Goal: Task Accomplishment & Management: Manage account settings

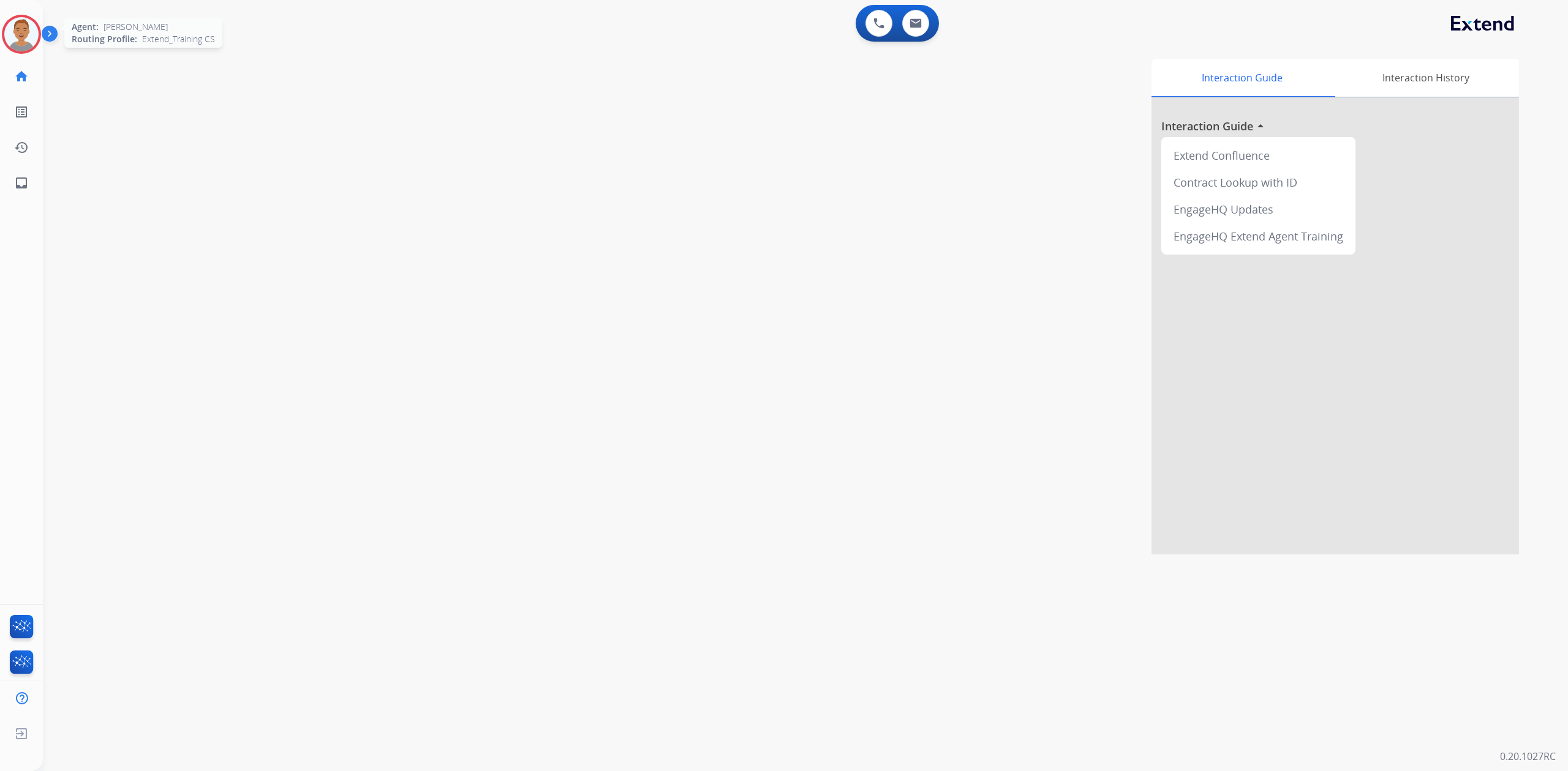
click at [21, 42] on img at bounding box center [21, 34] width 34 height 34
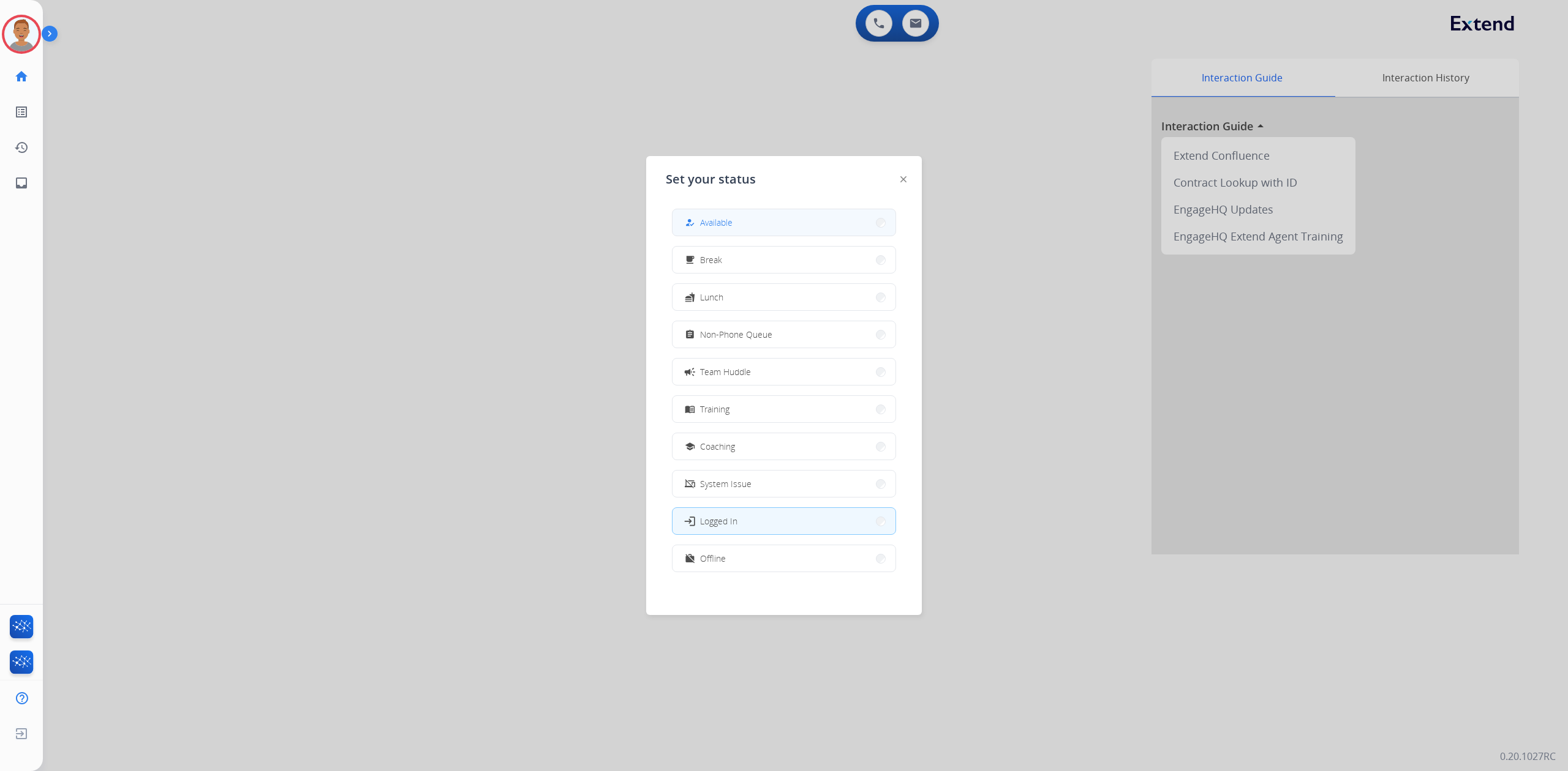
click at [507, 228] on button "how_to_reg Available" at bounding box center [784, 222] width 223 height 27
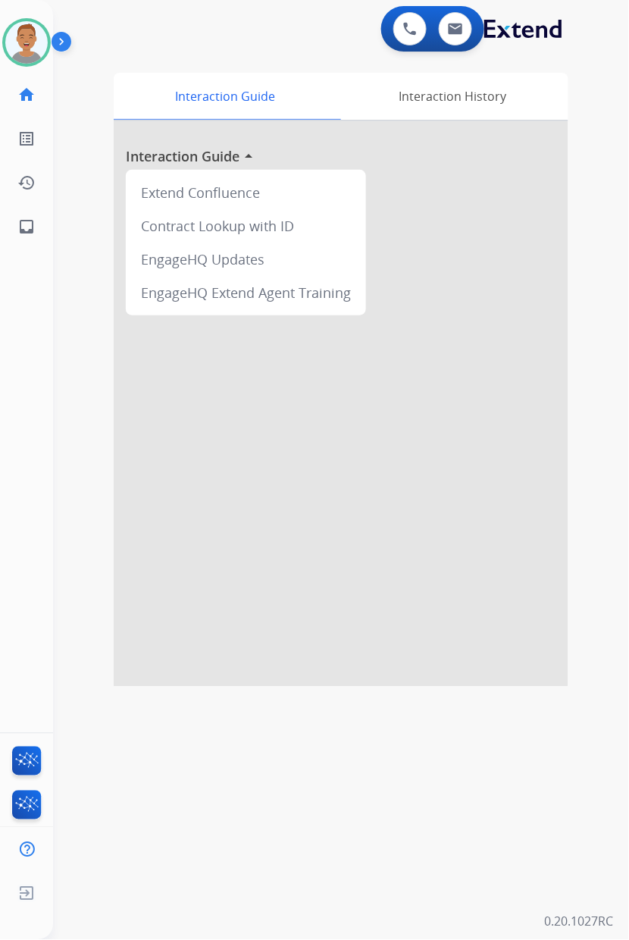
drag, startPoint x: 593, startPoint y: 116, endPoint x: 572, endPoint y: 110, distance: 22.1
click at [593, 115] on div "0 Voice Interactions 0 Email Interactions swap_horiz Break voice bridge close_f…" at bounding box center [341, 470] width 576 height 940
click at [32, 52] on img at bounding box center [26, 42] width 42 height 42
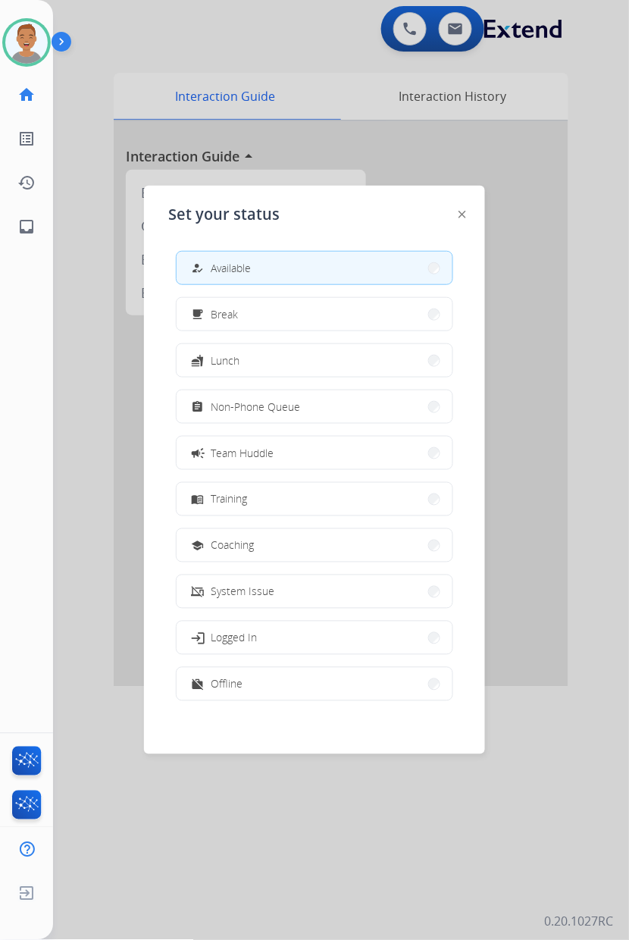
click at [459, 42] on div at bounding box center [314, 470] width 629 height 940
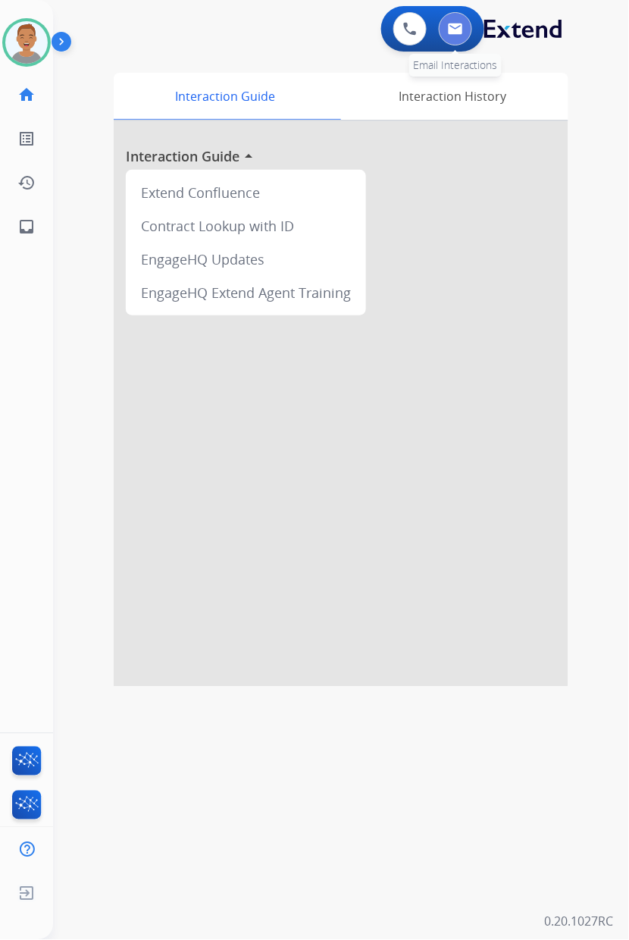
click at [455, 40] on button at bounding box center [455, 28] width 33 height 33
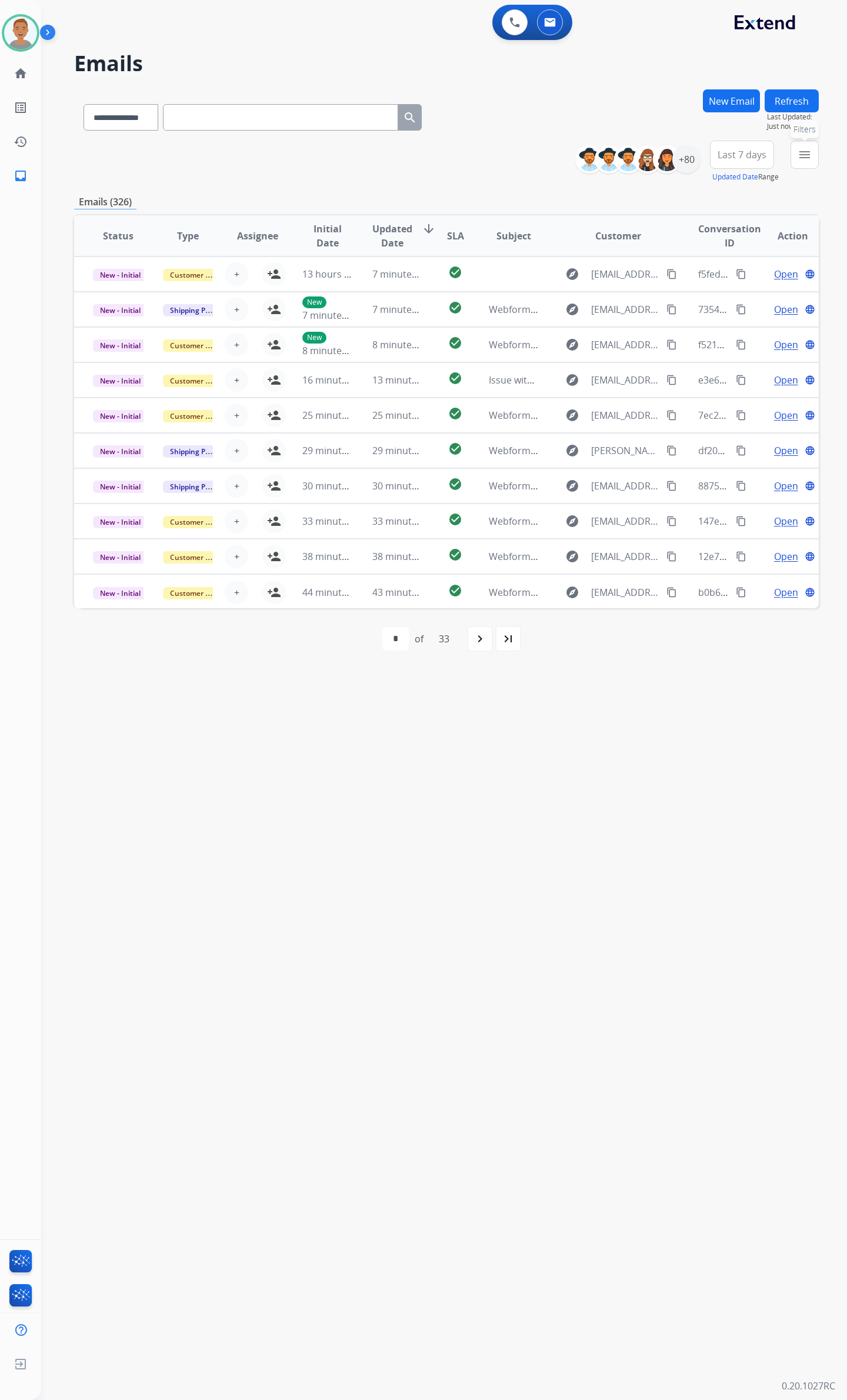
click at [487, 142] on button "menu Filters" at bounding box center [804, 154] width 28 height 28
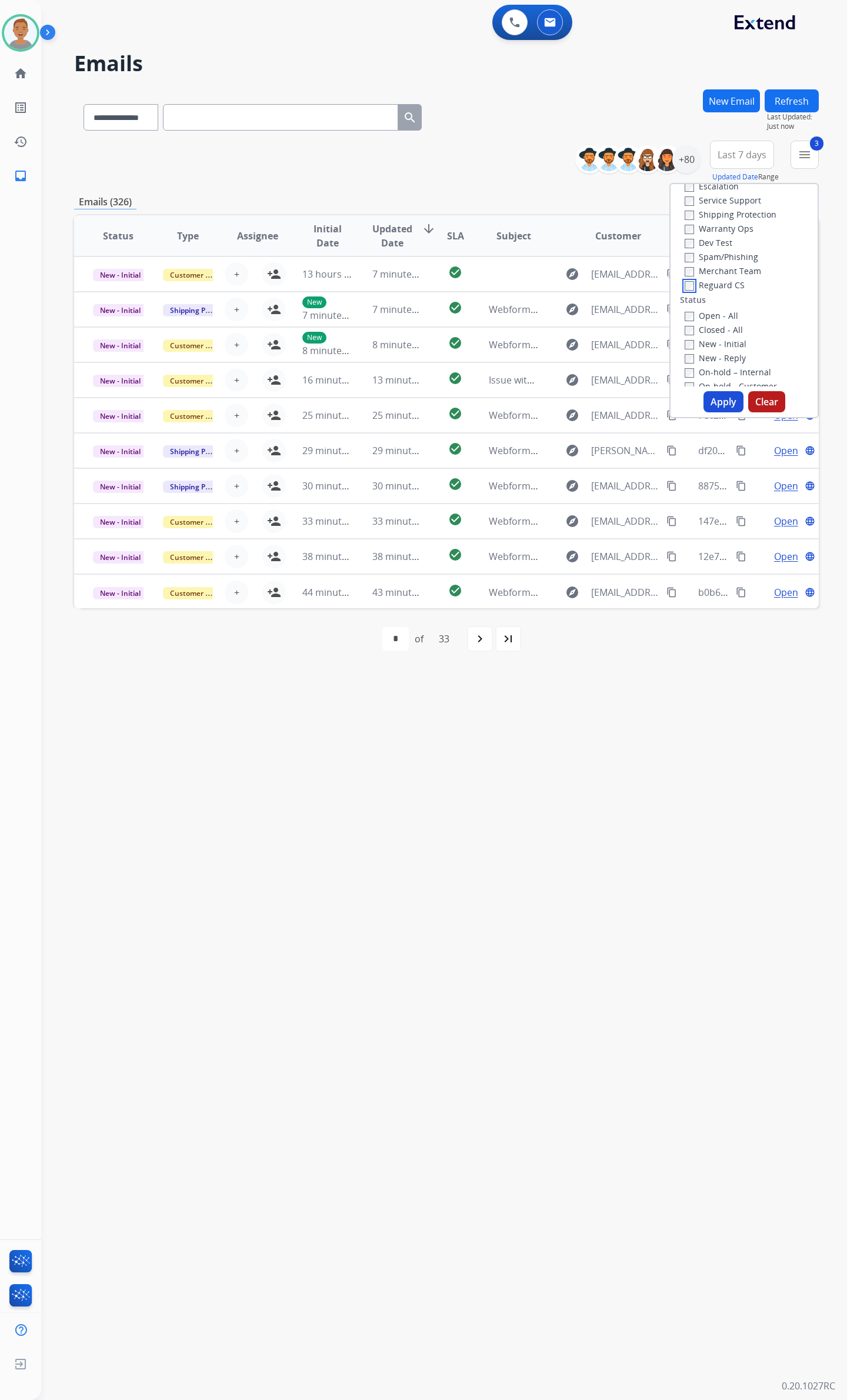
scroll to position [78, 0]
click at [487, 400] on button "Apply" at bounding box center [724, 401] width 40 height 21
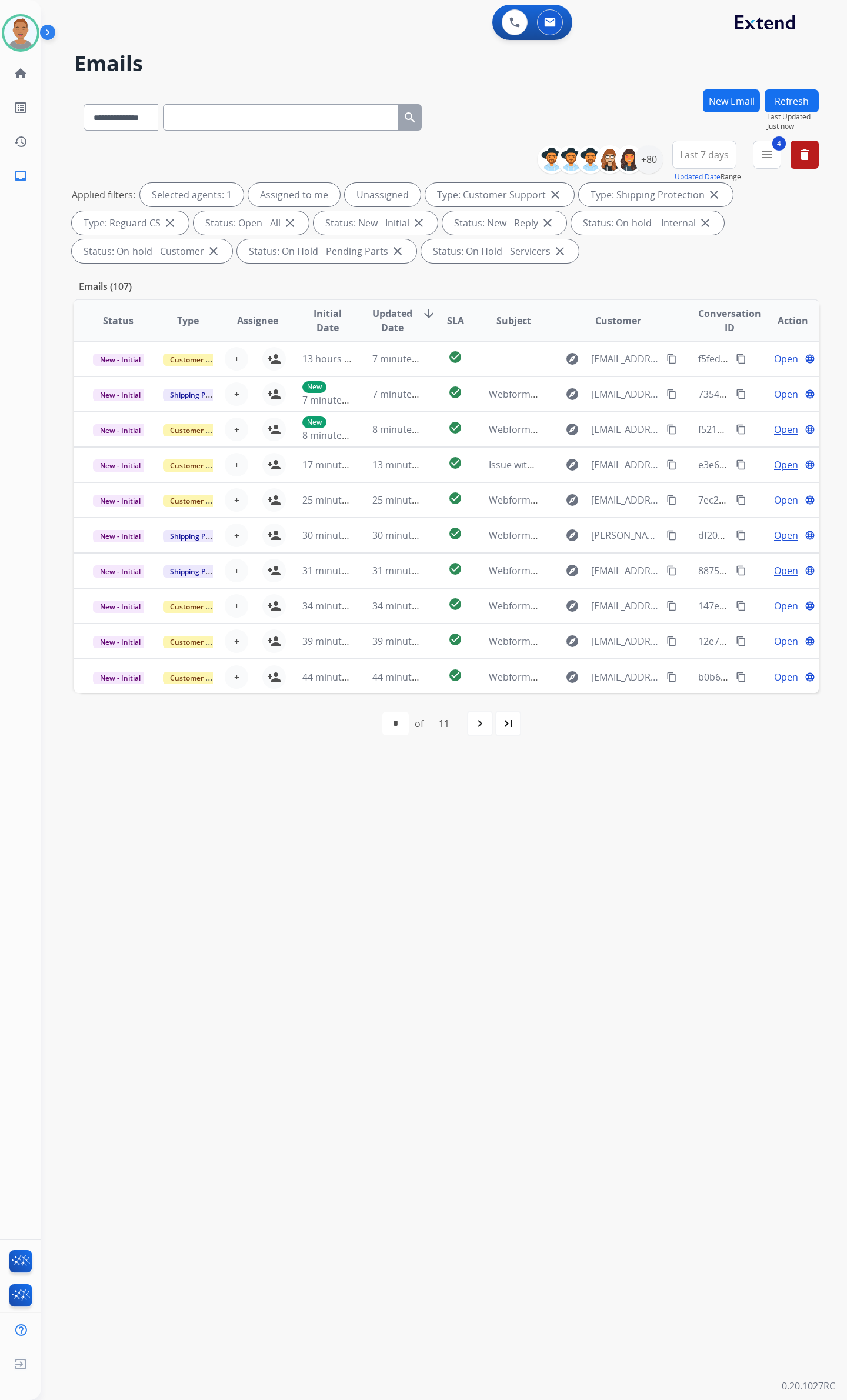
click at [487, 152] on span "Last 7 days" at bounding box center [704, 154] width 49 height 5
click at [487, 302] on div "Last 90 days" at bounding box center [700, 297] width 64 height 18
drag, startPoint x: 583, startPoint y: 92, endPoint x: 586, endPoint y: 83, distance: 9.5
click at [487, 85] on div "**********" at bounding box center [430, 722] width 777 height 1358
click at [487, 160] on div "+135" at bounding box center [648, 159] width 28 height 28
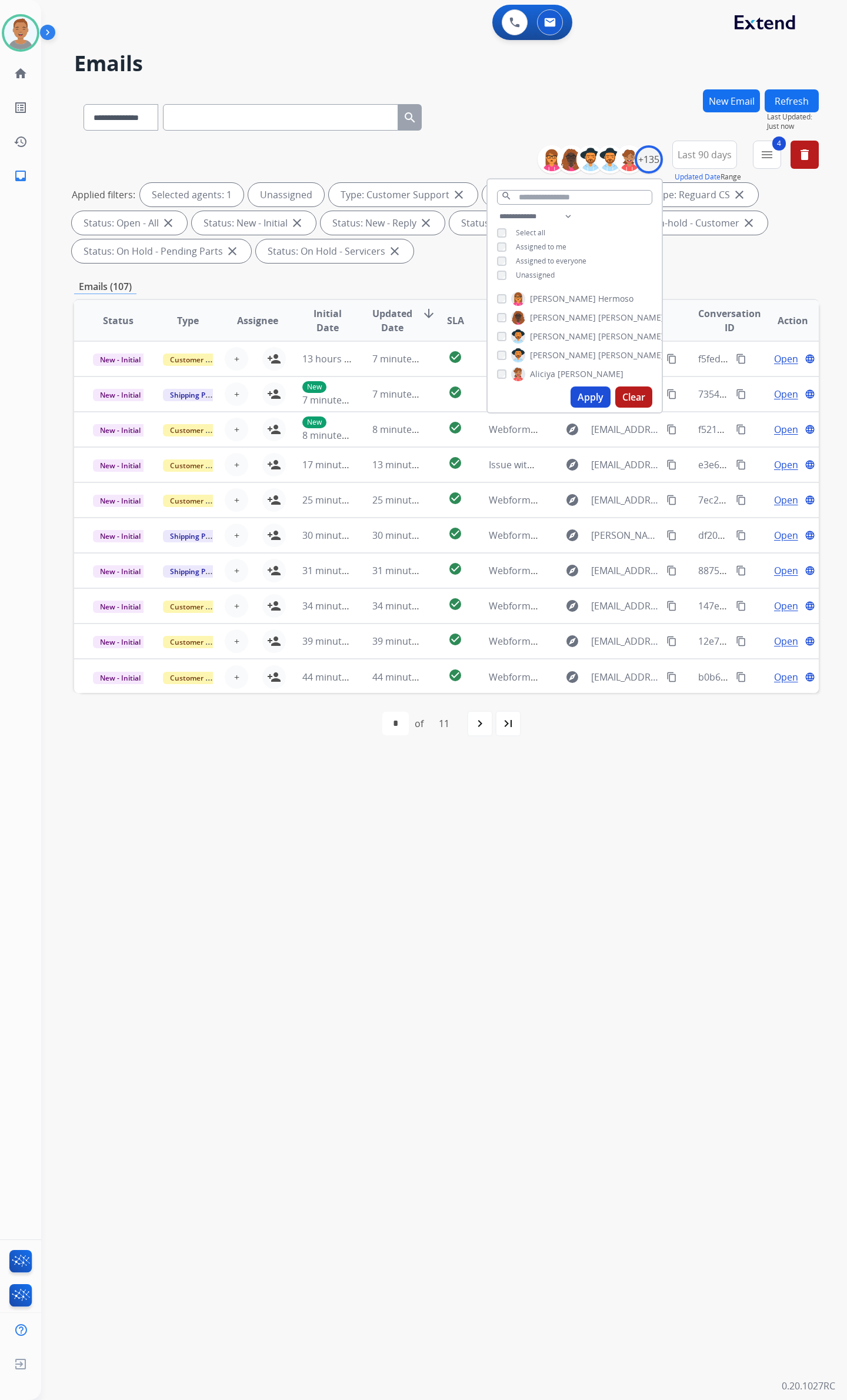
click at [487, 392] on button "Apply" at bounding box center [590, 397] width 40 height 21
click at [372, 729] on div "**********" at bounding box center [430, 722] width 777 height 1358
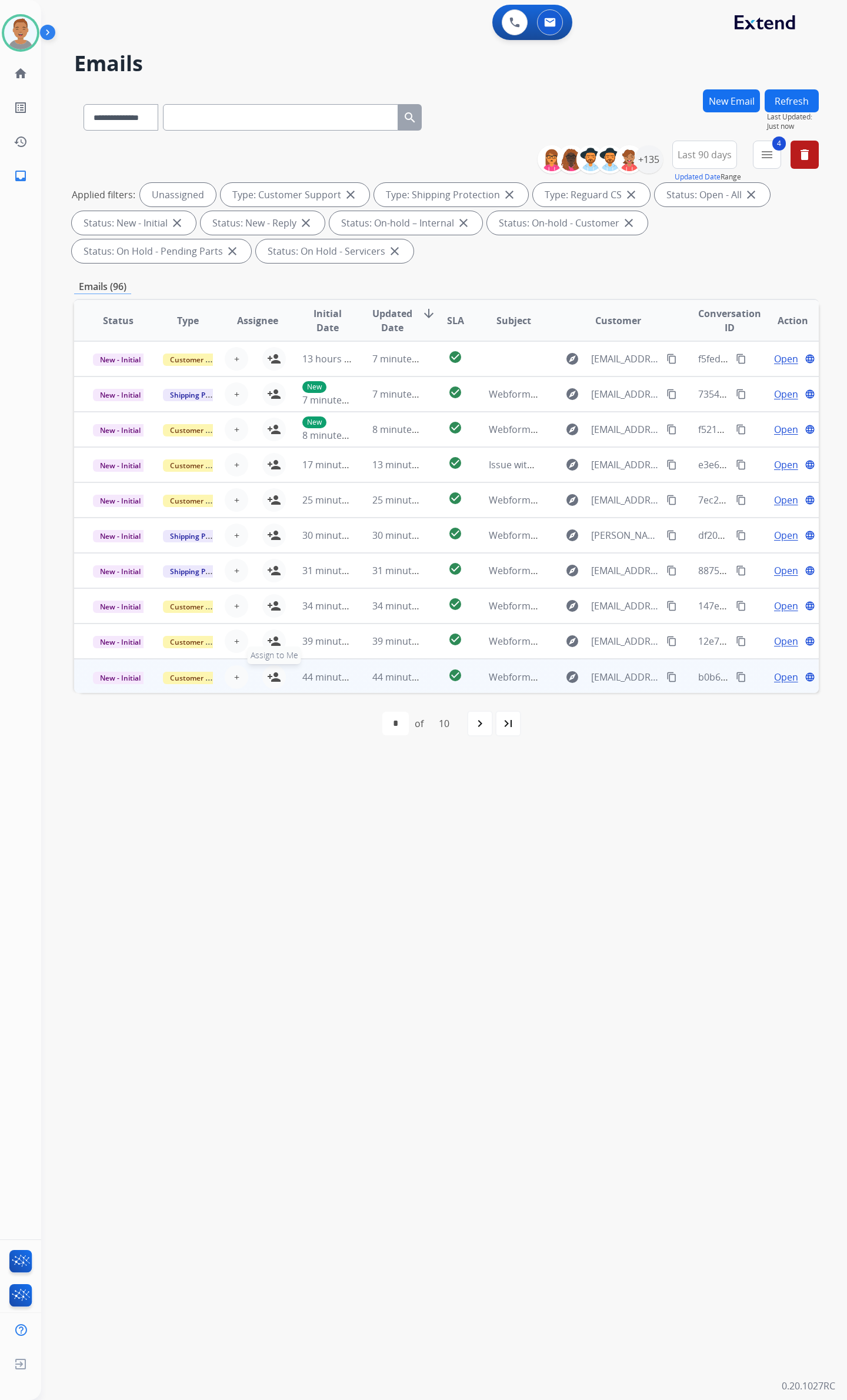
click at [267, 677] on mat-icon "person_add" at bounding box center [274, 677] width 14 height 14
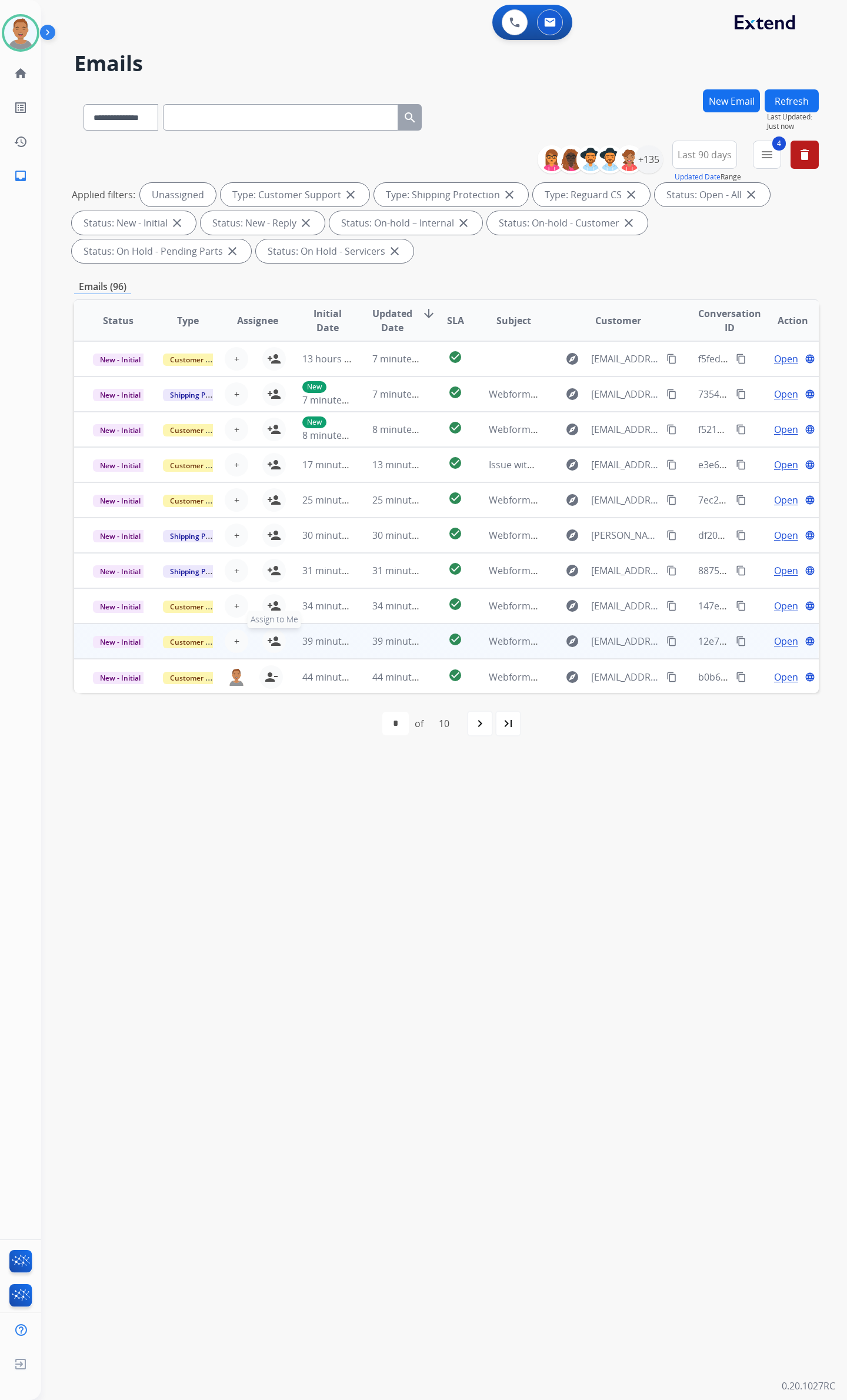
click at [267, 641] on mat-icon "person_add" at bounding box center [274, 641] width 14 height 14
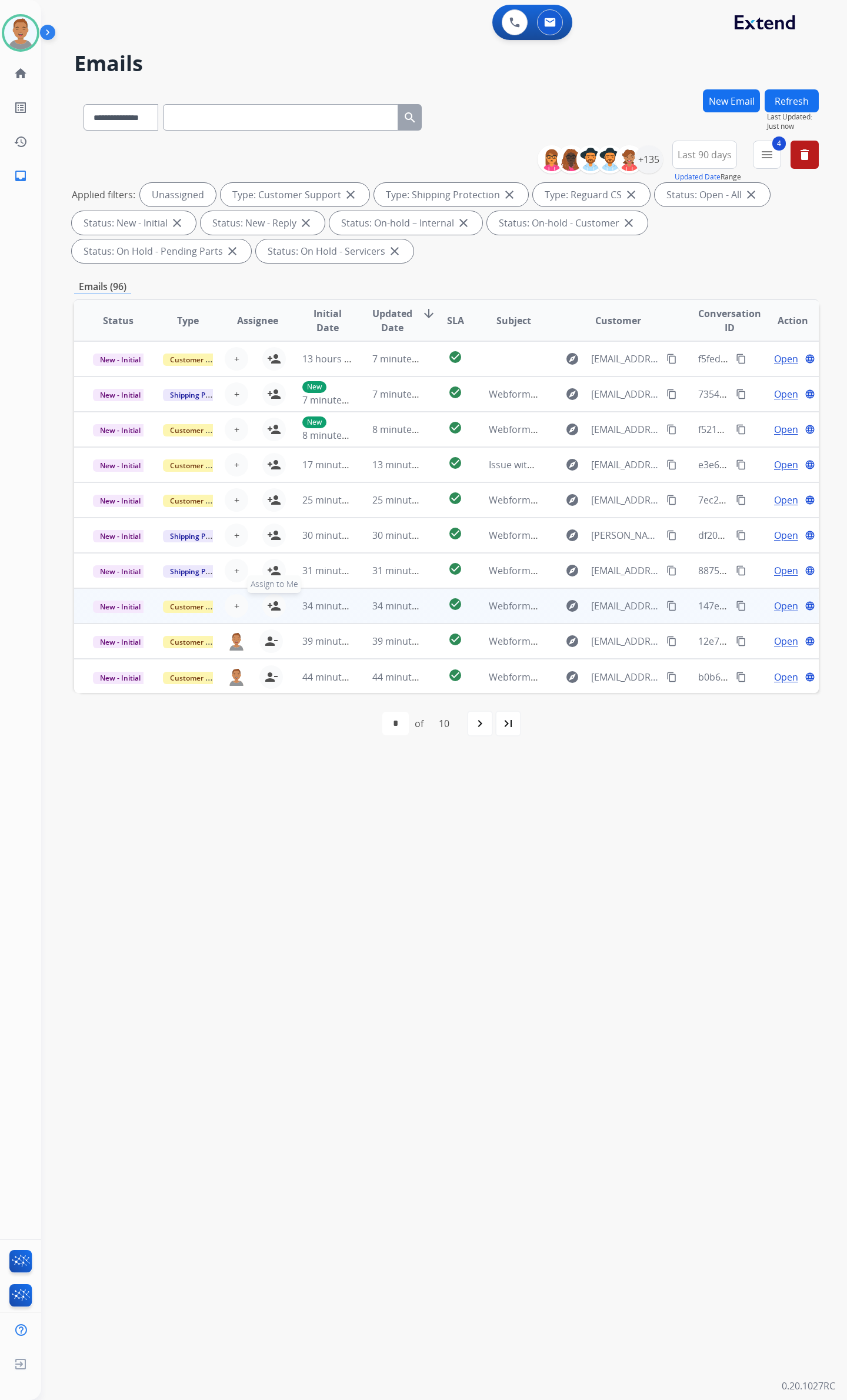
click at [267, 604] on mat-icon "person_add" at bounding box center [274, 606] width 14 height 14
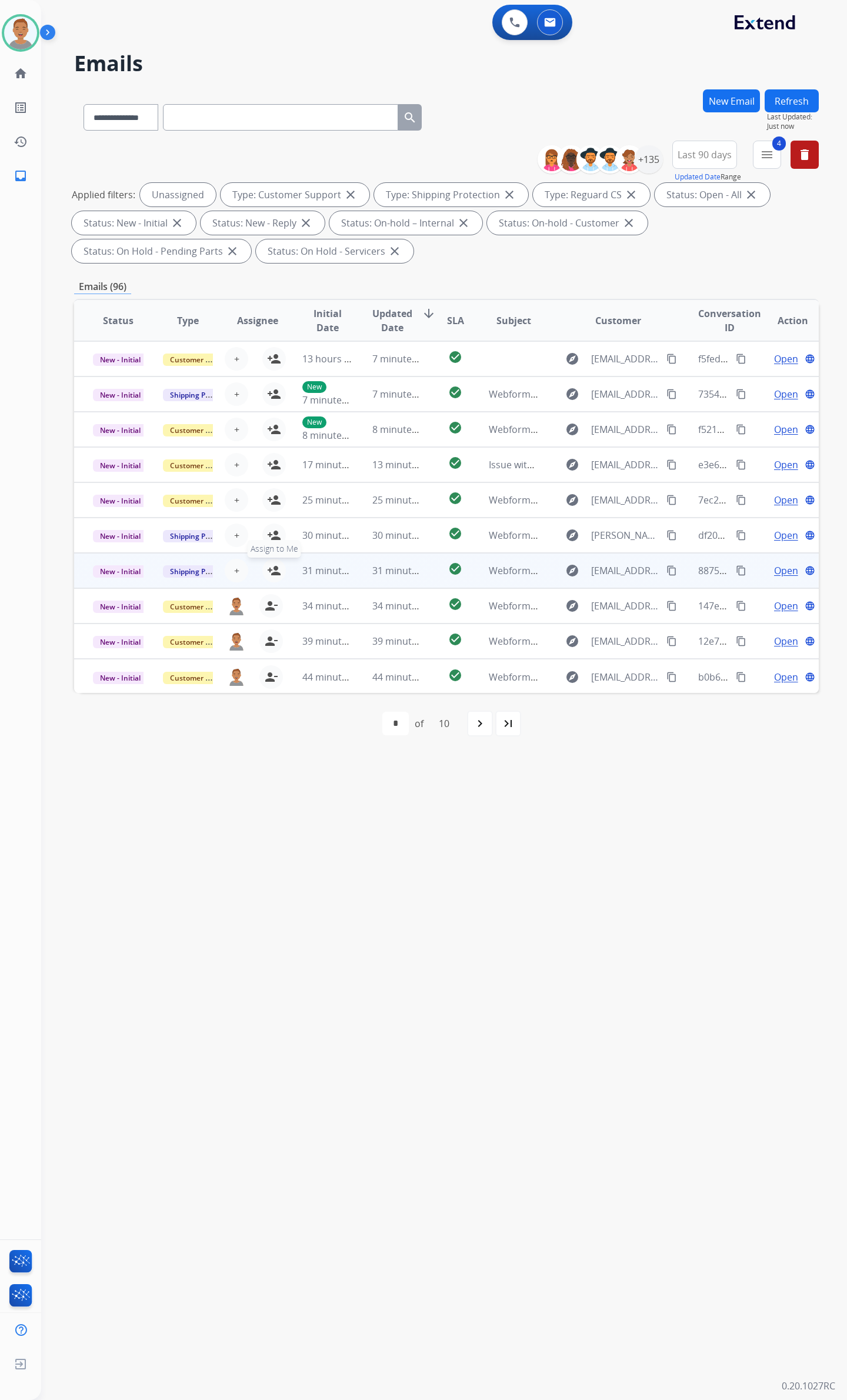
click at [267, 575] on mat-icon "person_add" at bounding box center [274, 570] width 14 height 14
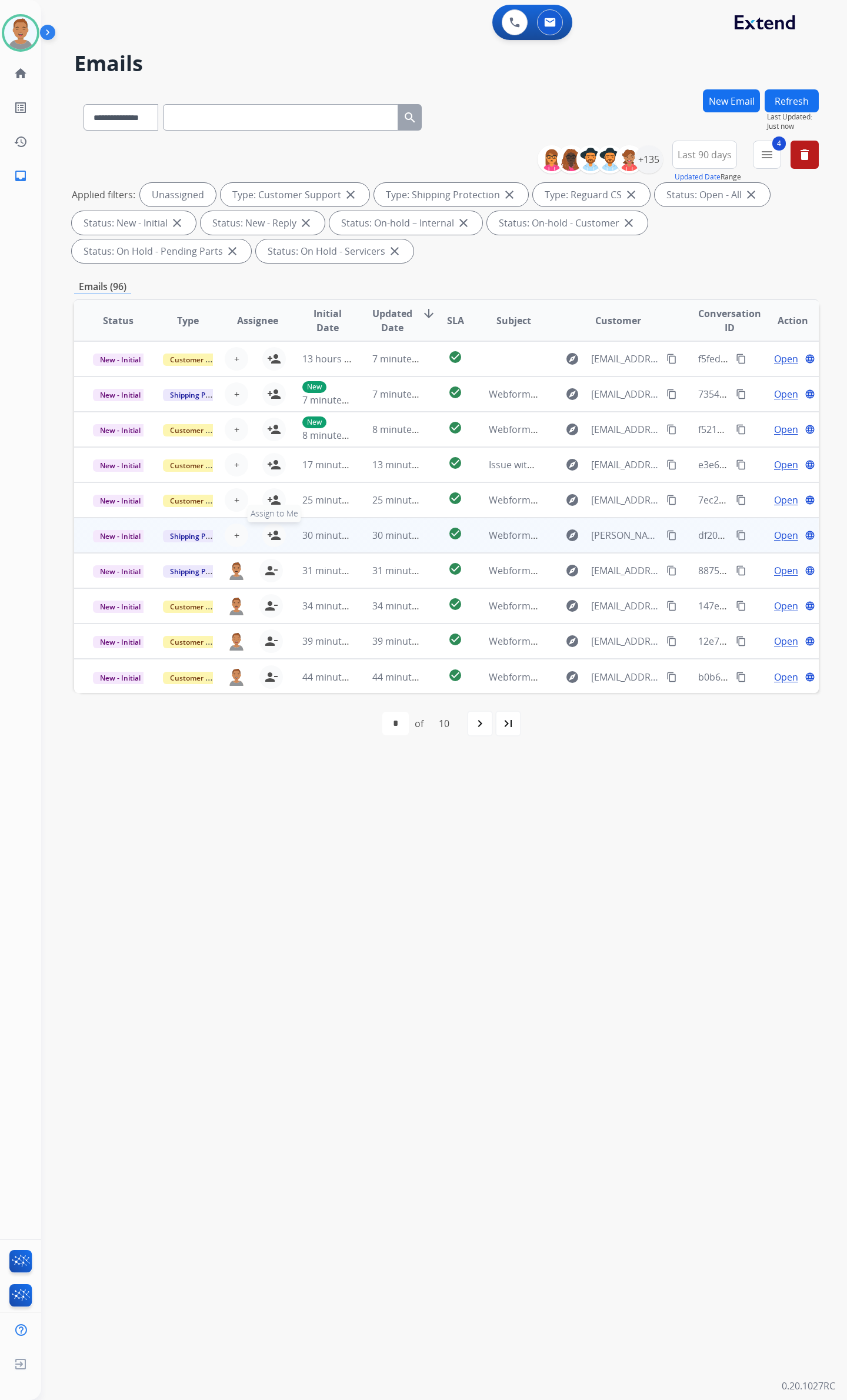
click at [262, 532] on button "person_add Assign to Me" at bounding box center [274, 535] width 23 height 23
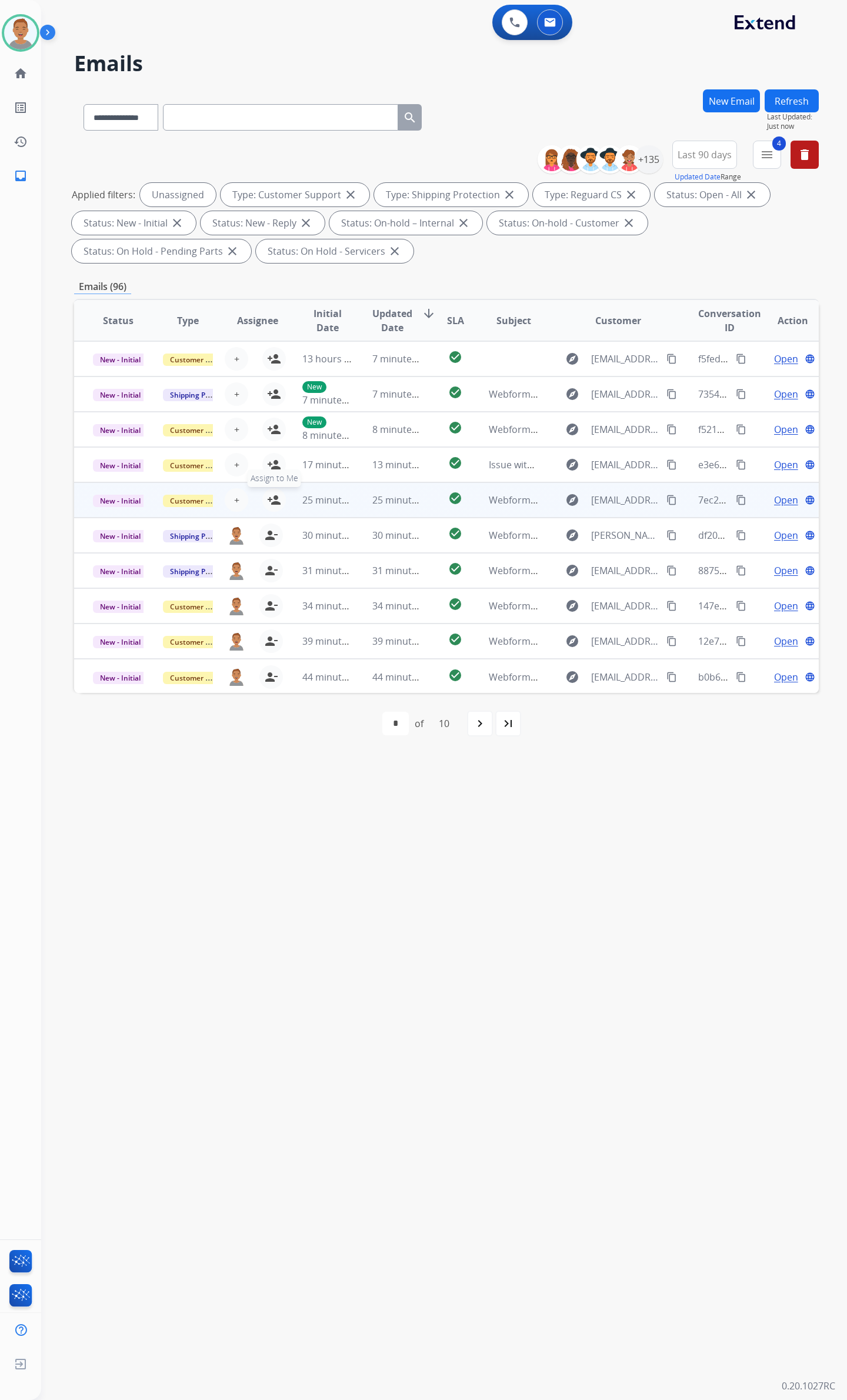
click at [268, 497] on mat-icon "person_add" at bounding box center [274, 500] width 14 height 14
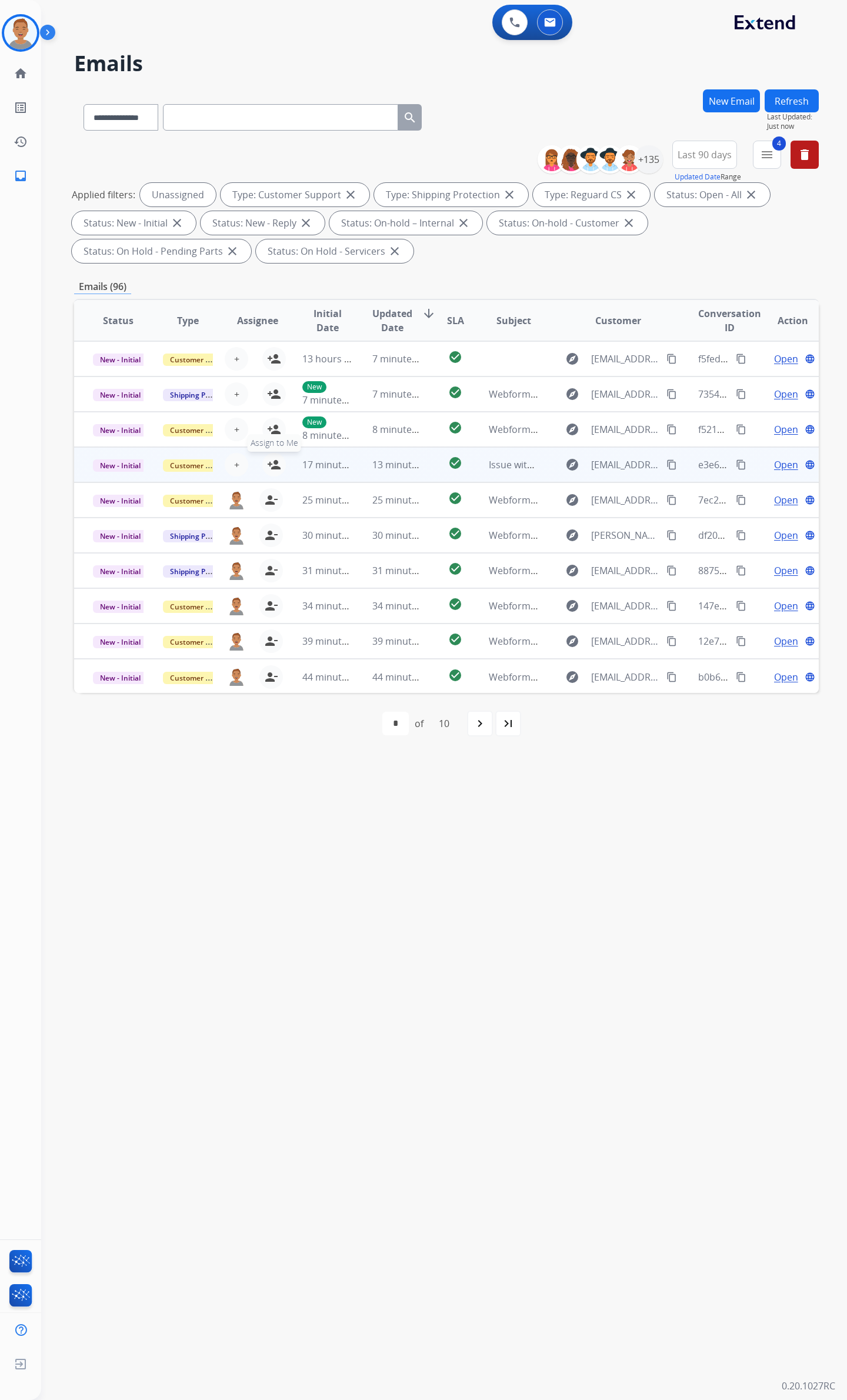
click at [262, 462] on button "person_add Assign to Me" at bounding box center [274, 465] width 23 height 23
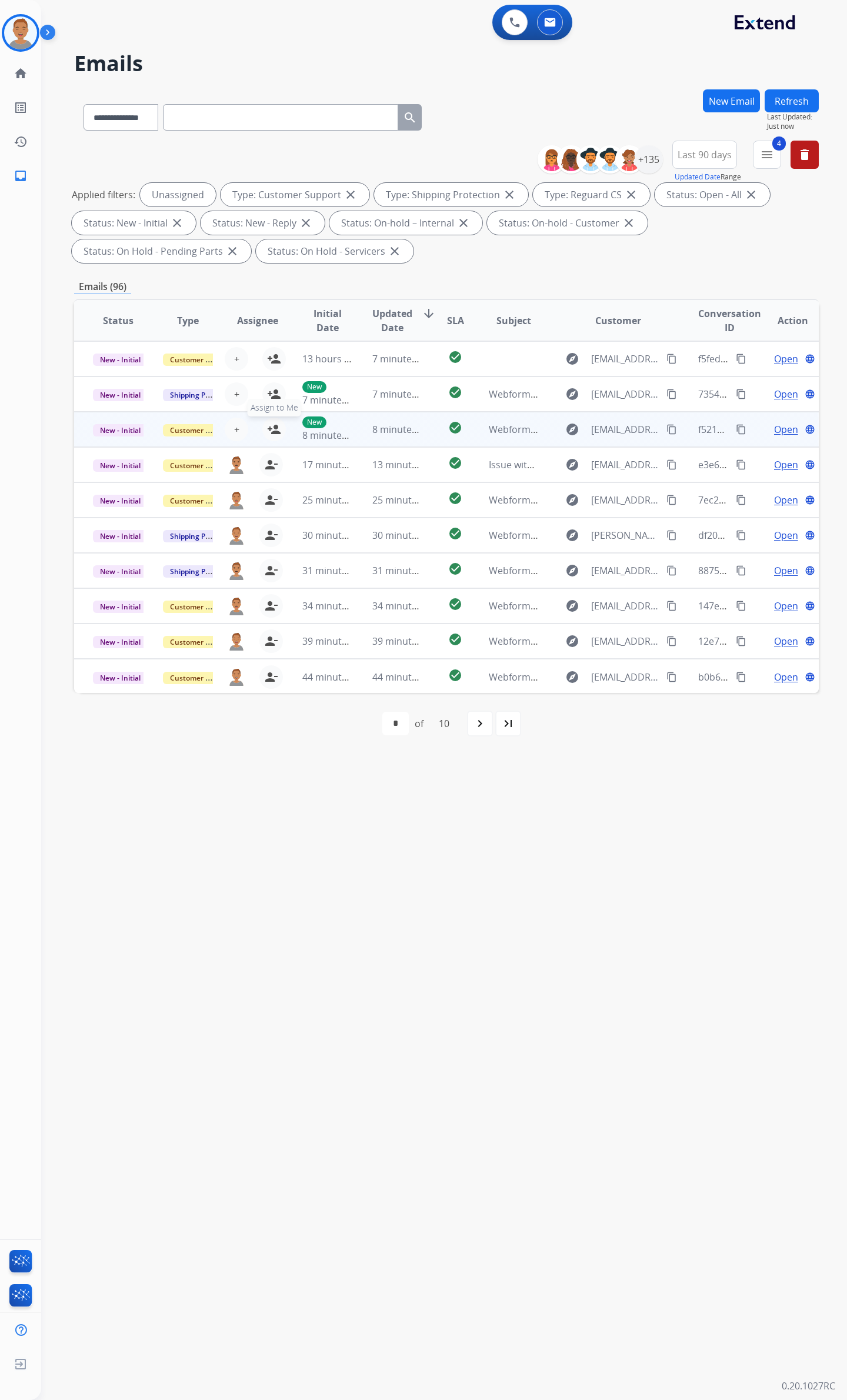
click at [267, 431] on mat-icon "person_add" at bounding box center [274, 429] width 14 height 14
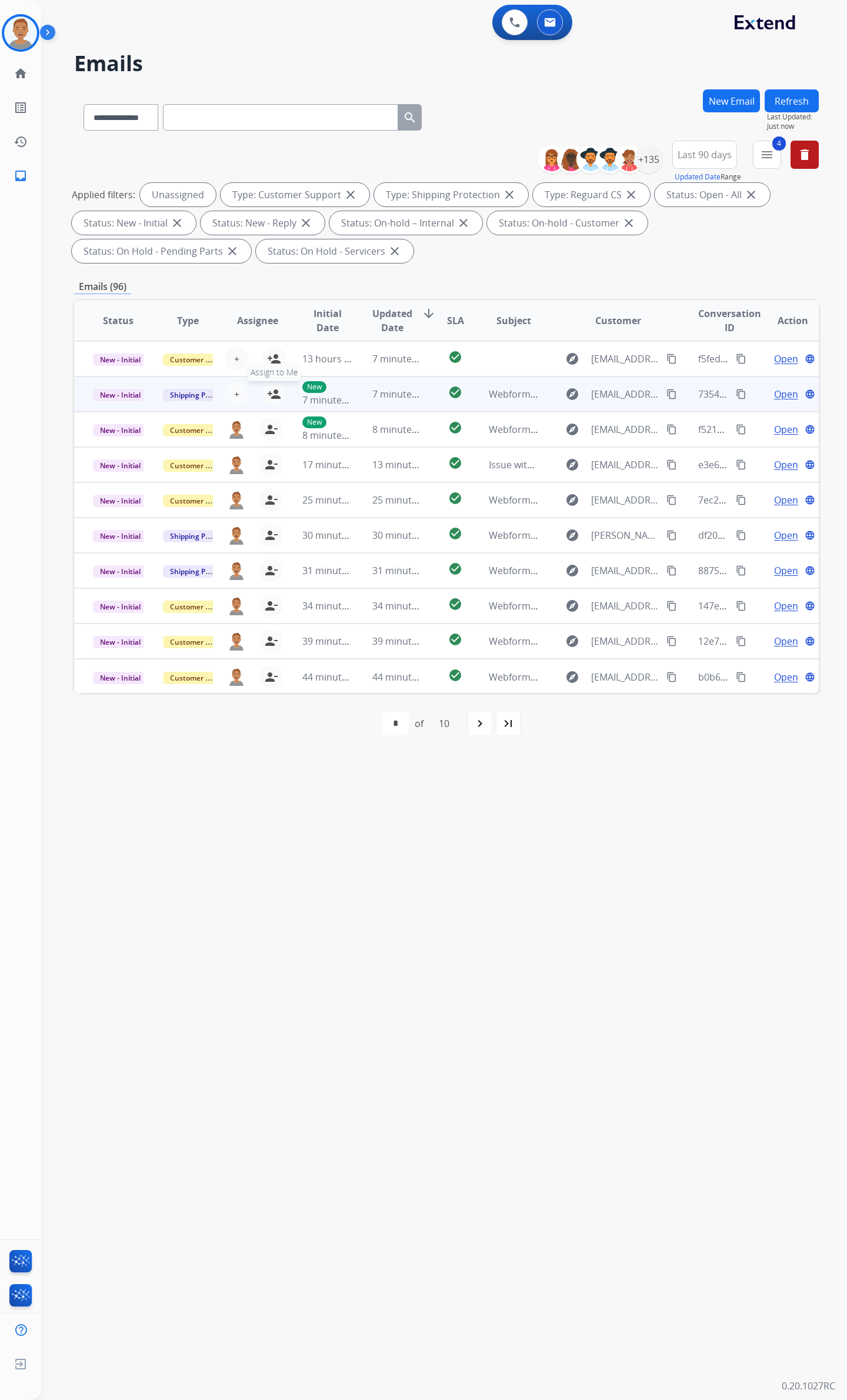
click at [264, 394] on button "person_add Assign to Me" at bounding box center [274, 394] width 23 height 23
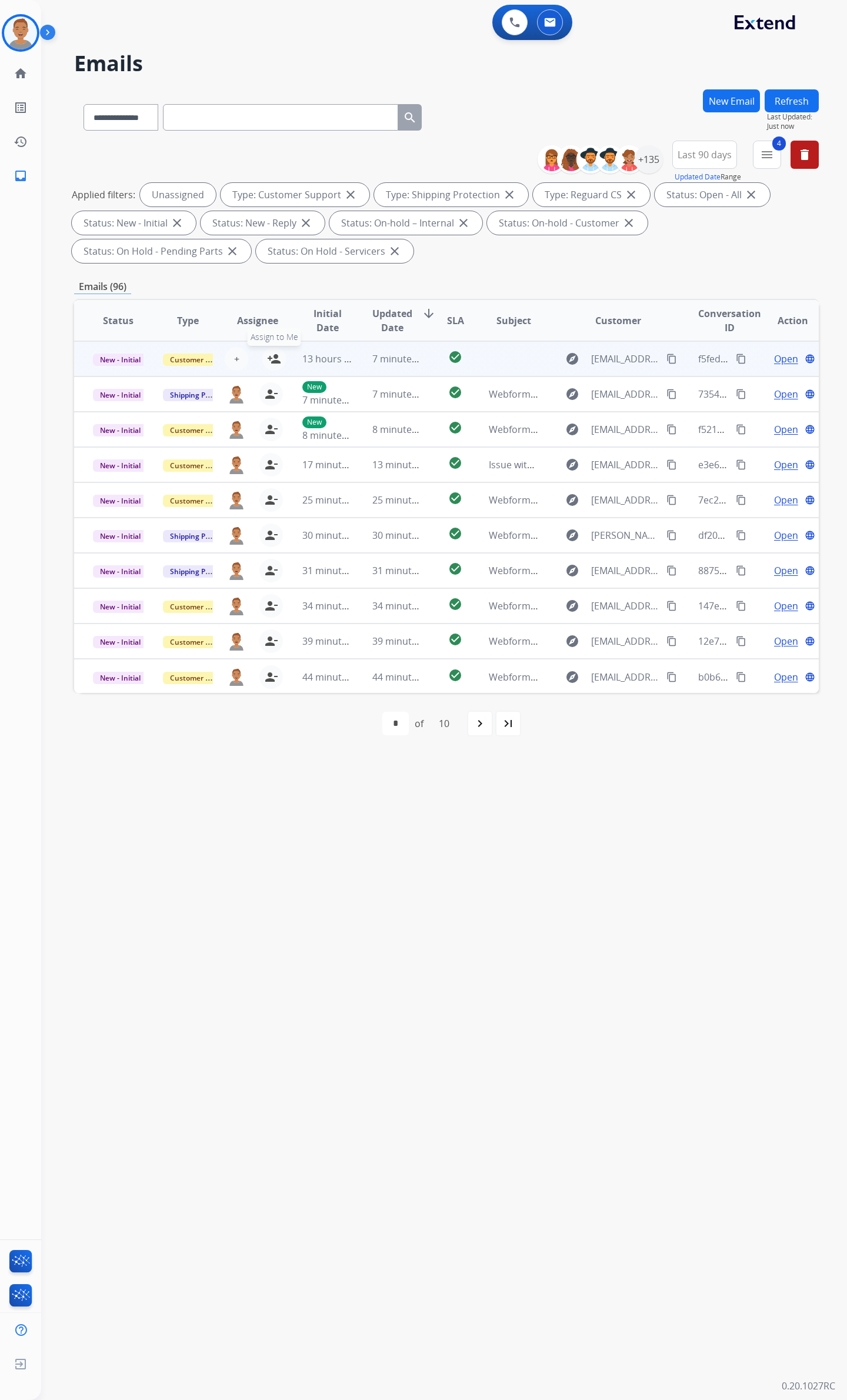
click at [267, 356] on mat-icon "person_add" at bounding box center [274, 359] width 14 height 14
click at [29, 29] on img at bounding box center [20, 33] width 33 height 33
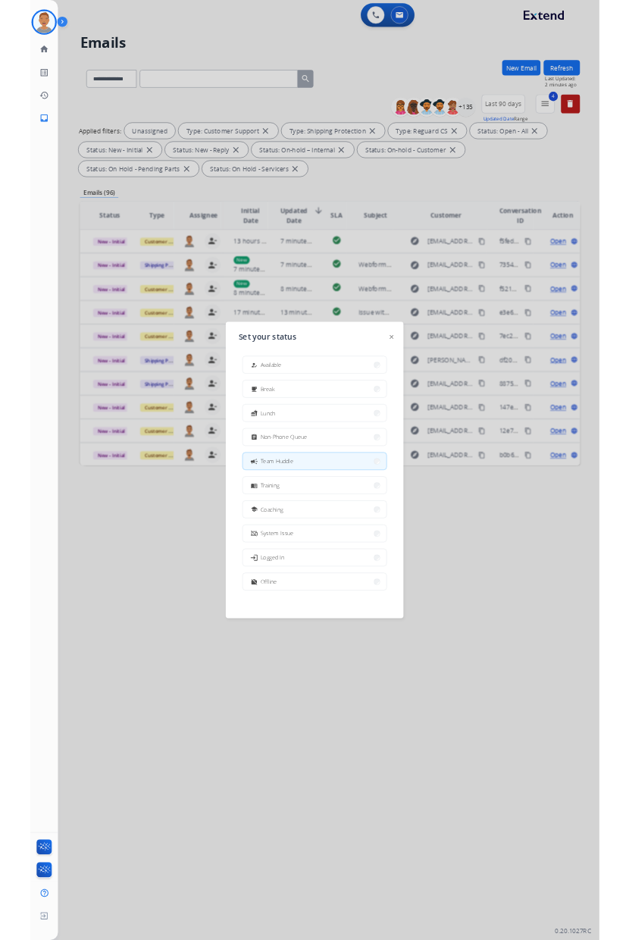
scroll to position [4, 0]
